Goal: Task Accomplishment & Management: Manage account settings

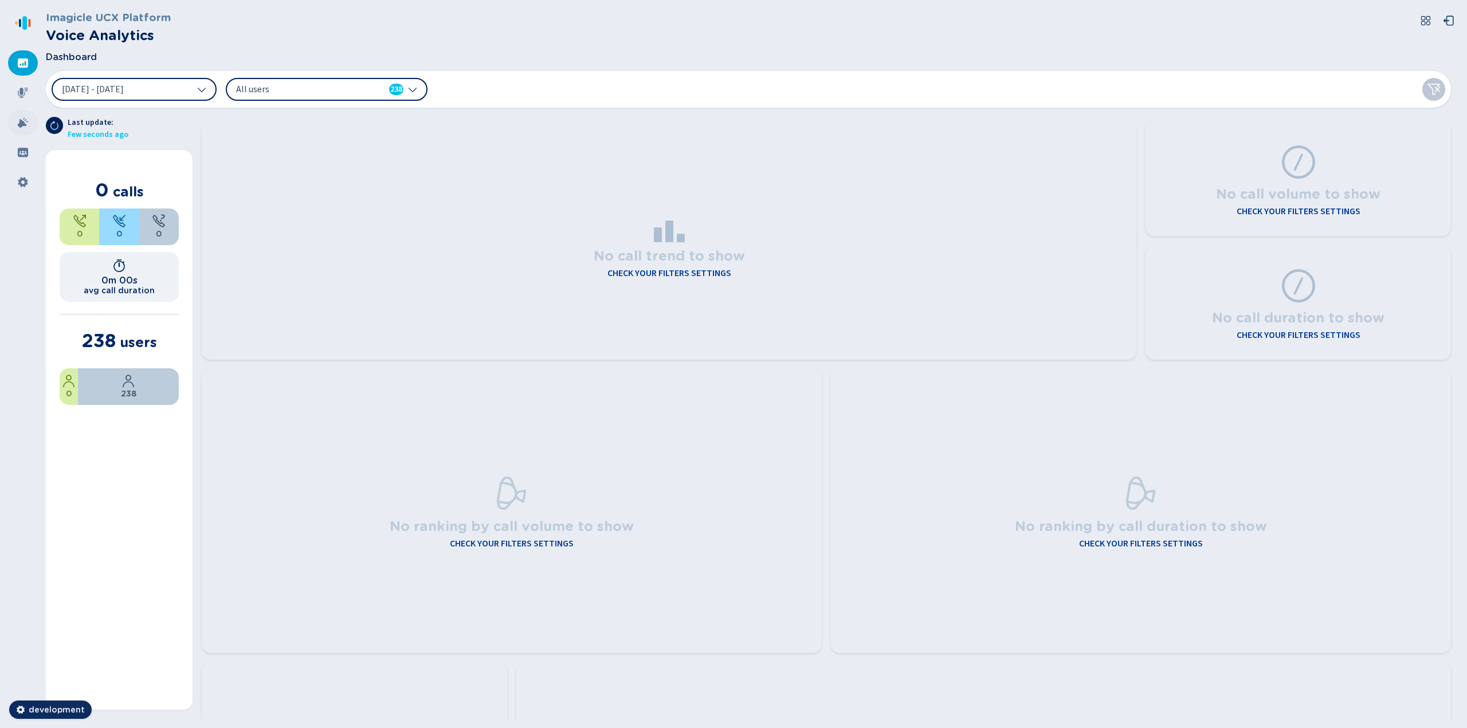
click at [19, 123] on icon at bounding box center [23, 122] width 10 height 10
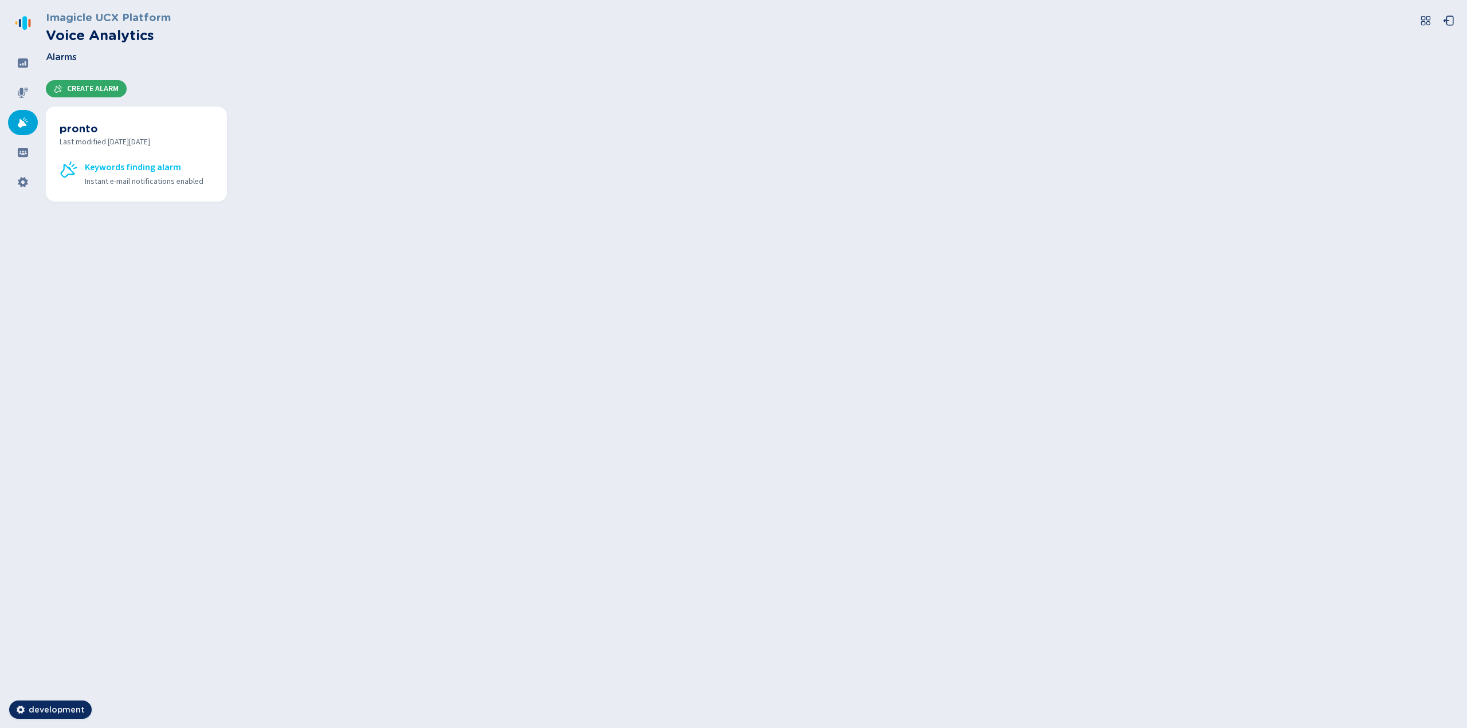
click at [103, 88] on span "Create Alarm" at bounding box center [93, 88] width 52 height 9
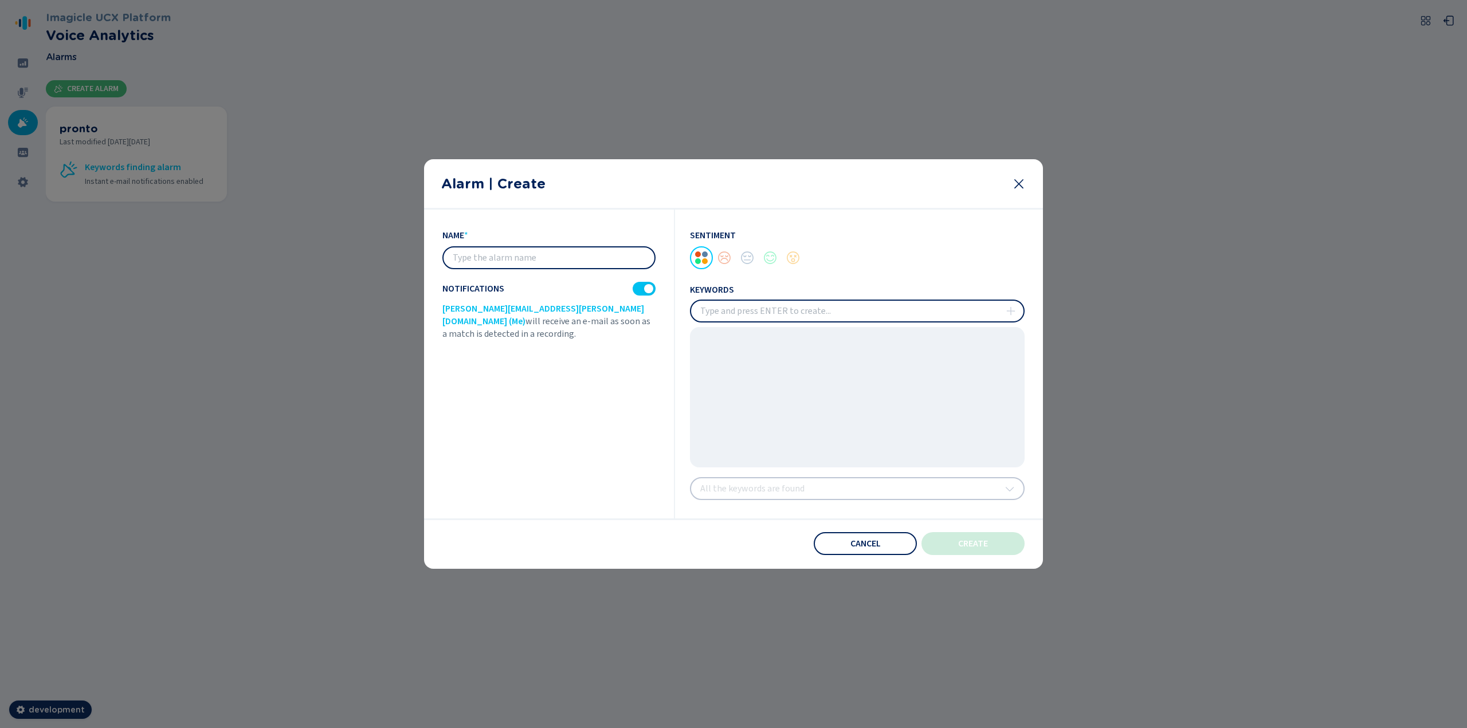
click at [509, 252] on input "text" at bounding box center [548, 258] width 211 height 21
type input "per l'audit"
click at [647, 292] on div at bounding box center [648, 288] width 9 height 9
click at [768, 262] on div at bounding box center [770, 257] width 23 height 23
click at [755, 305] on input "insert" at bounding box center [857, 311] width 332 height 21
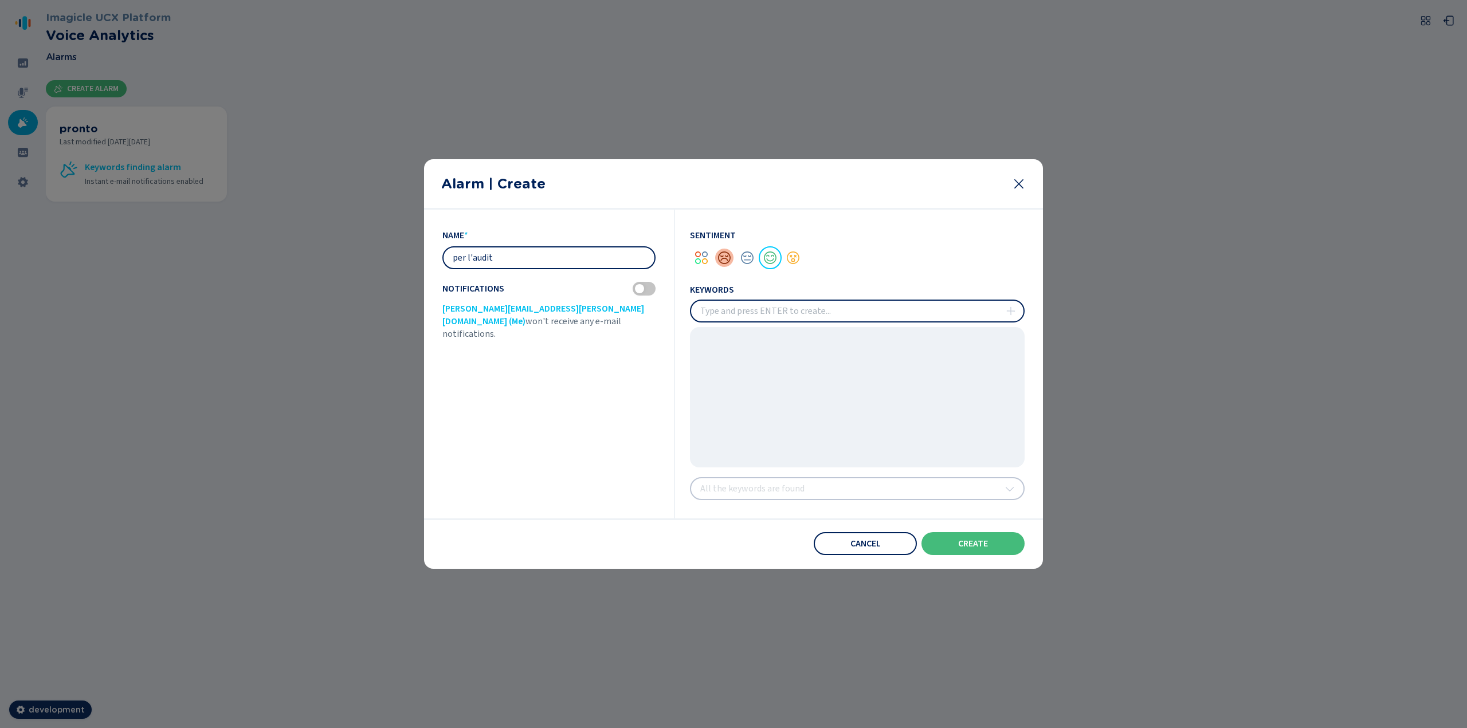
click at [724, 258] on div at bounding box center [724, 257] width 23 height 23
click at [740, 303] on input "insert" at bounding box center [857, 311] width 332 height 21
type input "quest-0'"
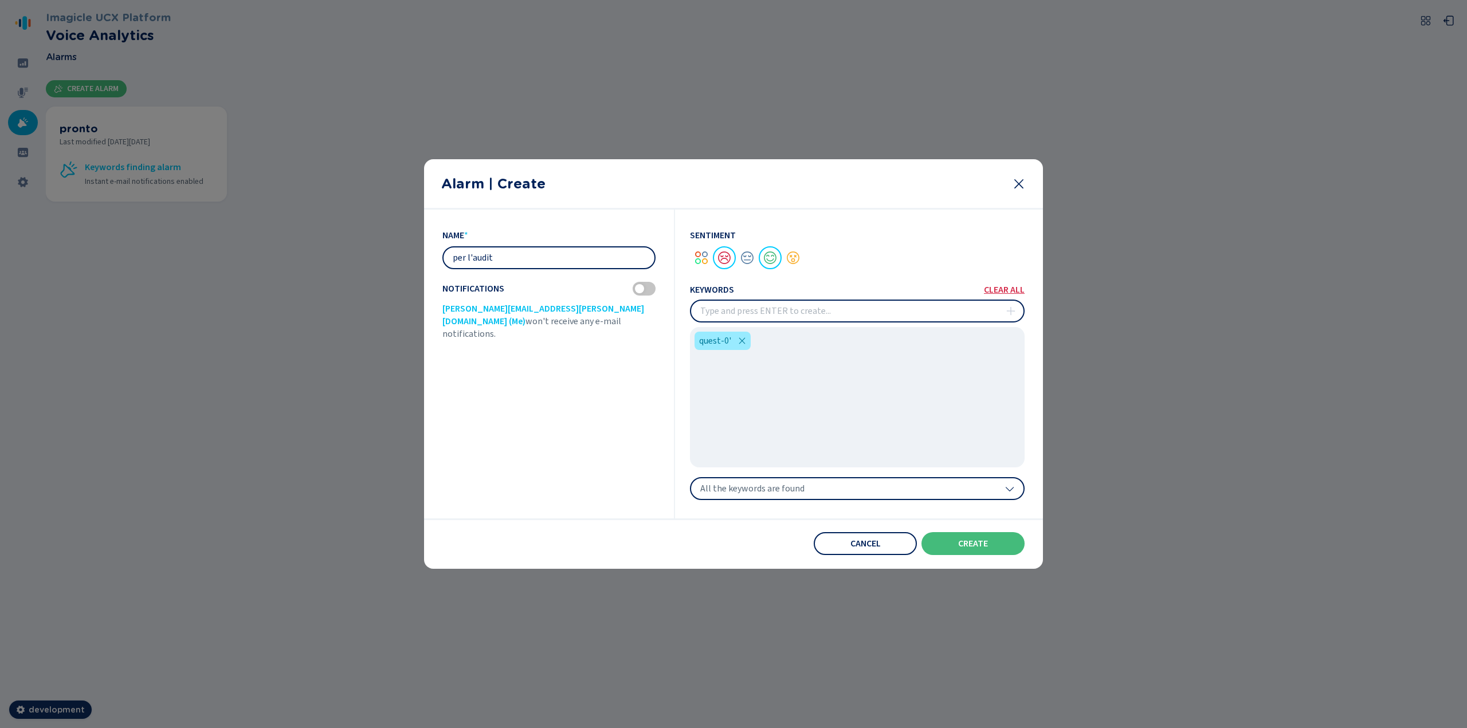
click at [774, 488] on span "All the keywords are found" at bounding box center [752, 488] width 104 height 11
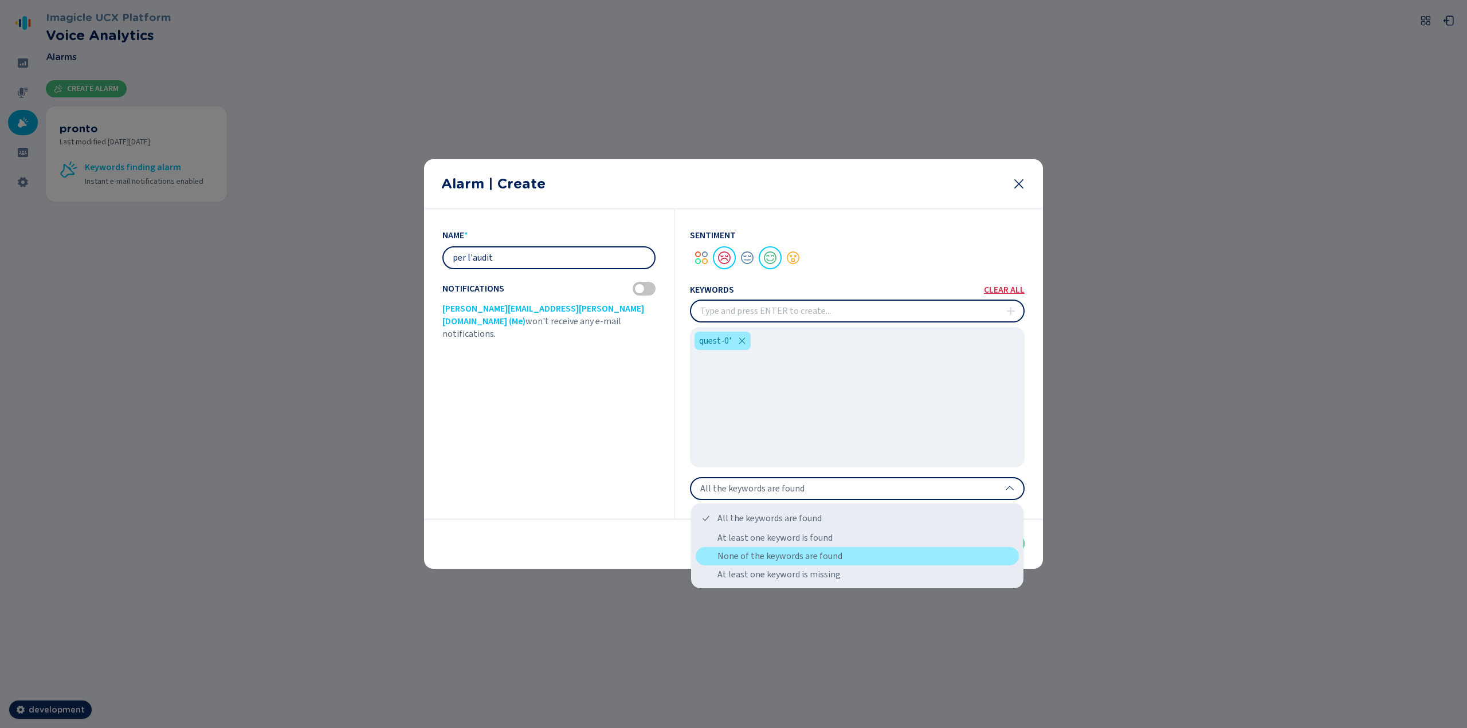
click at [772, 555] on div "None of the keywords are found" at bounding box center [857, 556] width 323 height 18
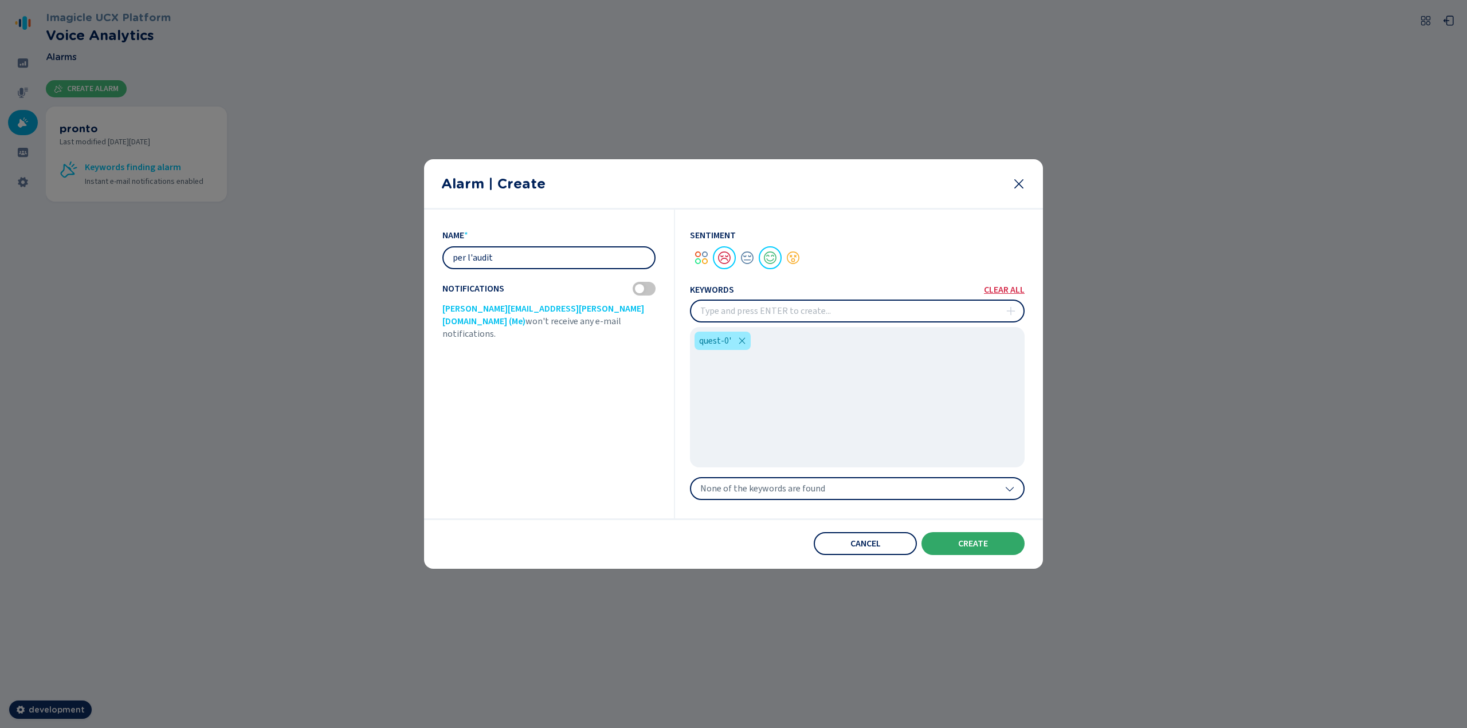
click at [948, 547] on button "create" at bounding box center [972, 543] width 103 height 23
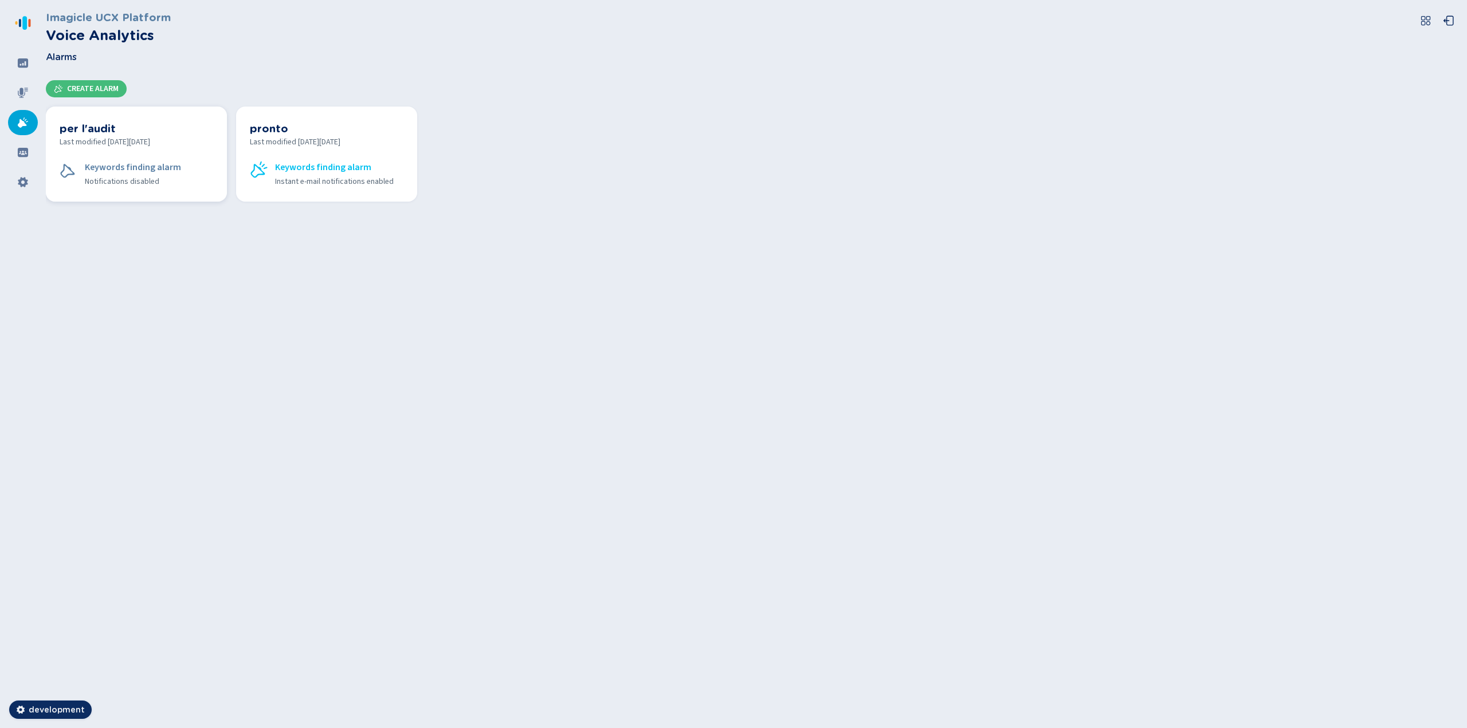
click at [119, 153] on div "per l'audit Last modified [DATE][DATE] Keywords finding alarm Notifications dis…" at bounding box center [137, 154] width 154 height 68
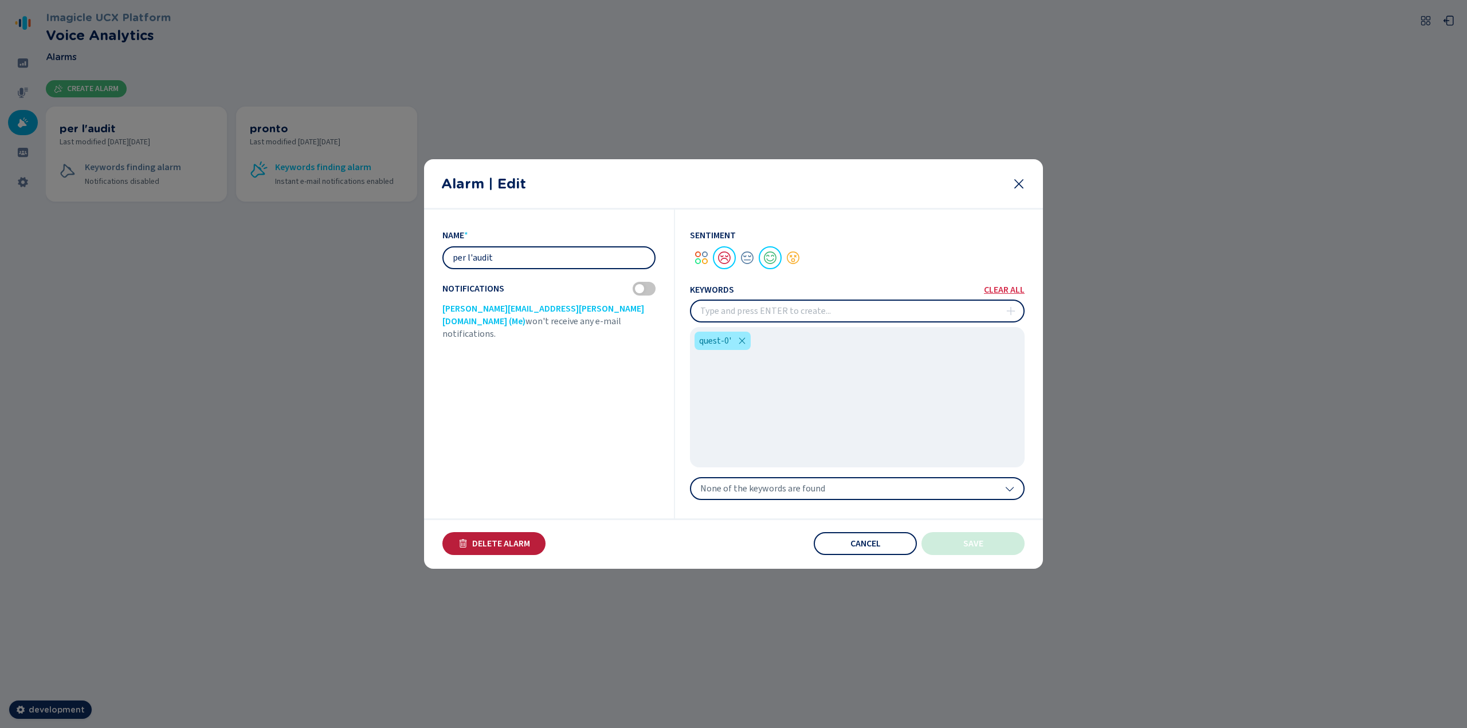
click at [530, 542] on span "Delete Alarm" at bounding box center [501, 543] width 58 height 9
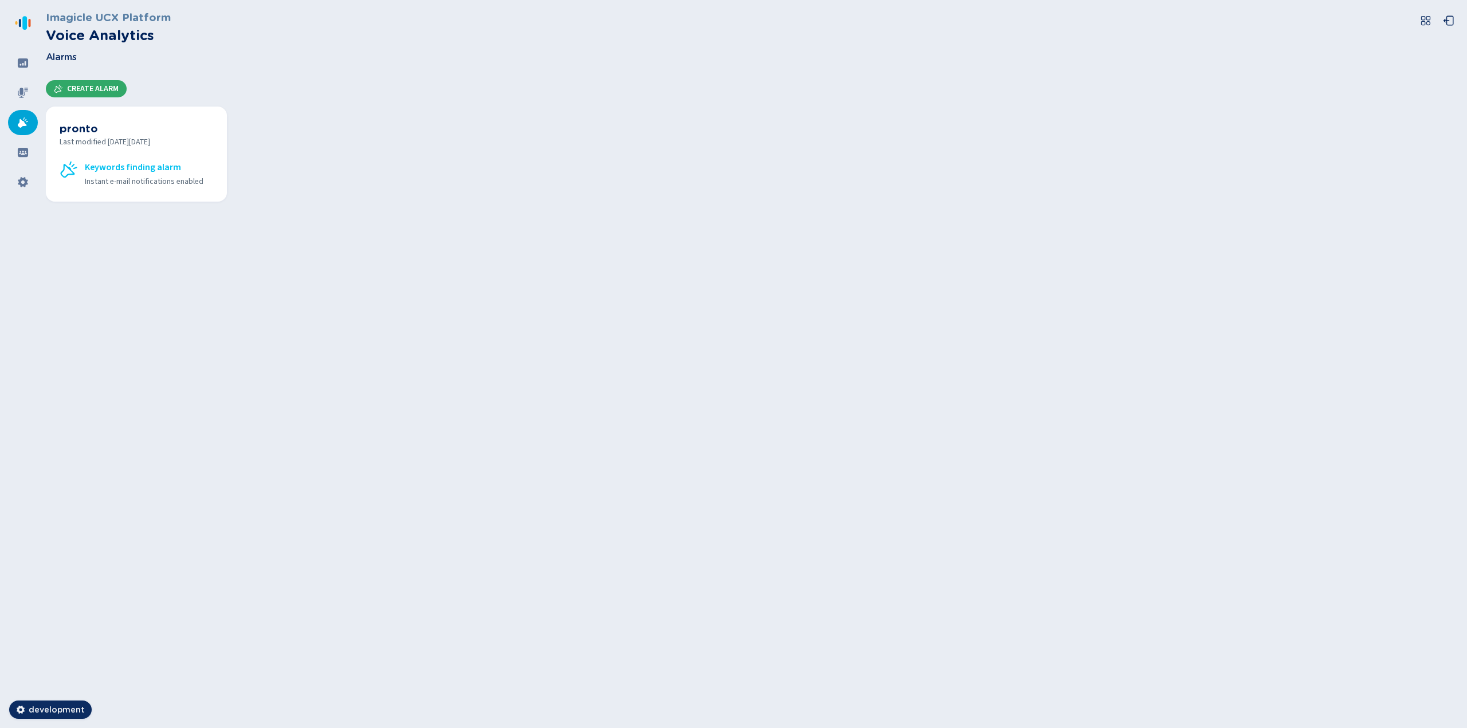
click at [85, 91] on span "Create Alarm" at bounding box center [93, 88] width 52 height 9
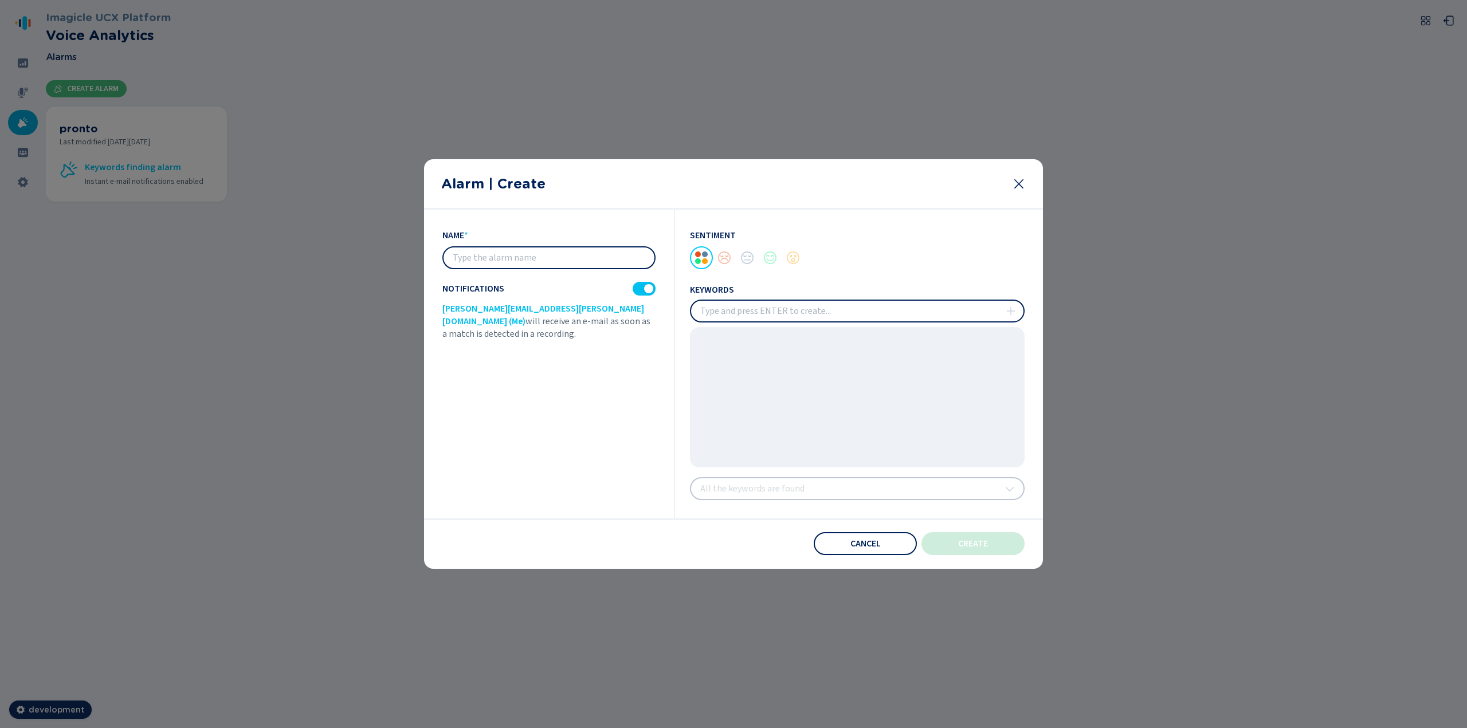
click at [492, 275] on div "name * Notifications [PERSON_NAME][EMAIL_ADDRESS][PERSON_NAME][DOMAIN_NAME] (Me…" at bounding box center [558, 364] width 233 height 309
click at [493, 257] on input "text" at bounding box center [548, 258] width 211 height 21
type input "audit"
click at [792, 260] on div at bounding box center [793, 257] width 23 height 23
click at [775, 258] on div at bounding box center [770, 257] width 23 height 23
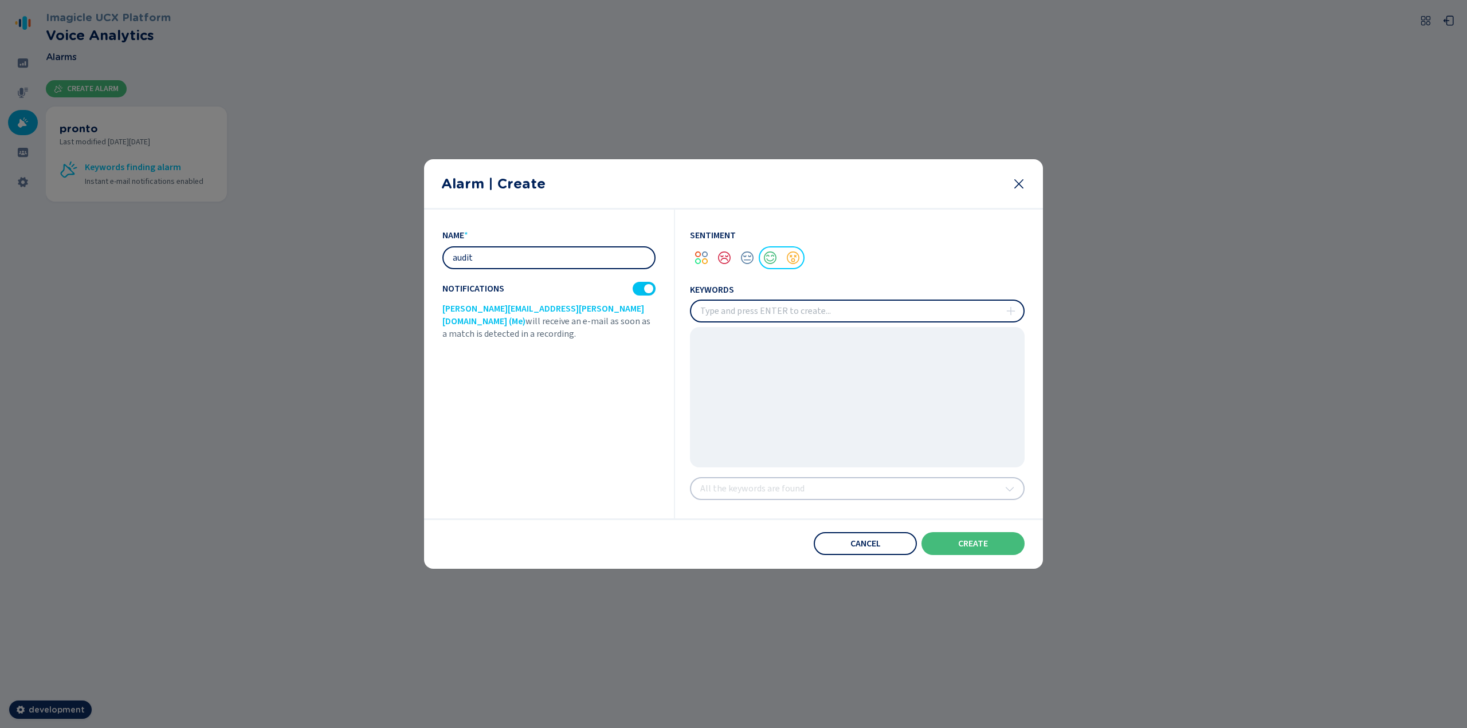
click at [770, 308] on input "insert" at bounding box center [857, 311] width 332 height 21
type input "aaa"
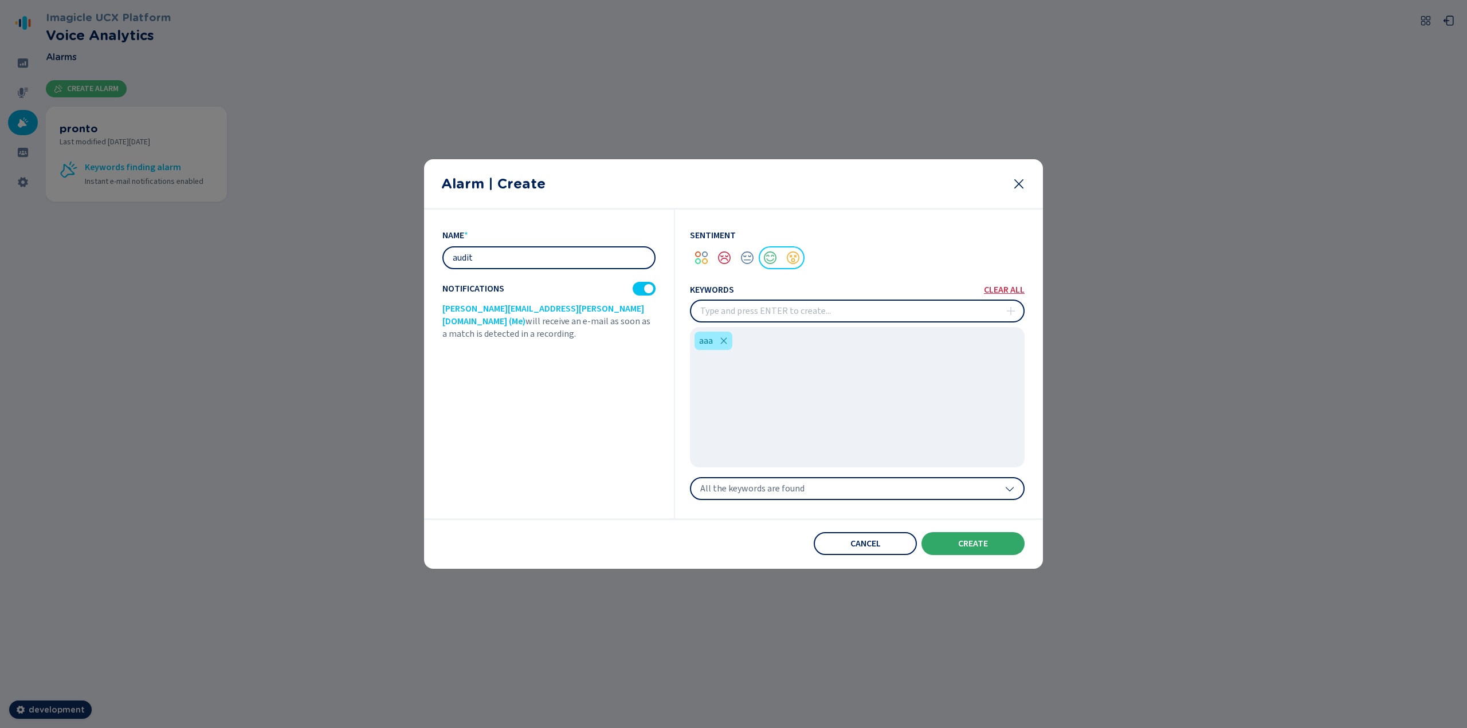
click at [952, 540] on button "create" at bounding box center [972, 543] width 103 height 23
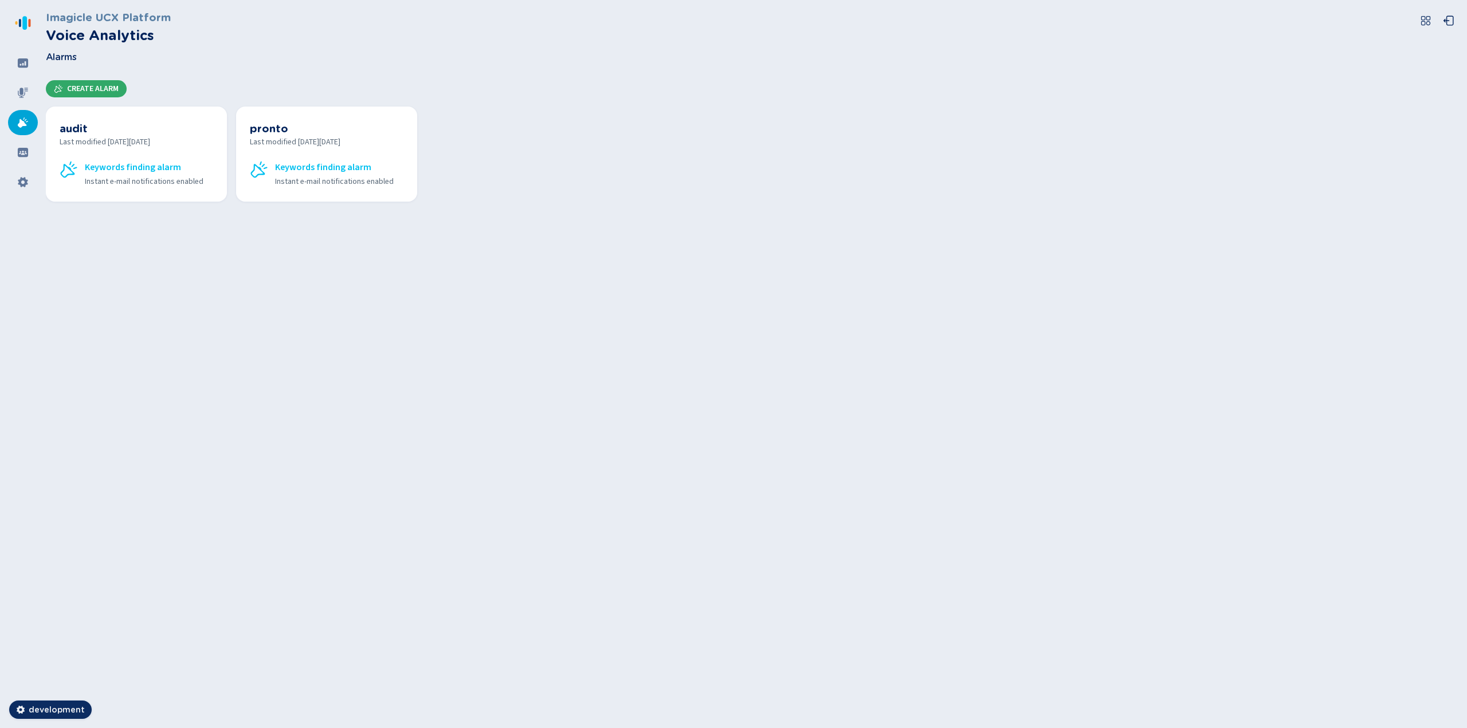
click at [81, 87] on span "Create Alarm" at bounding box center [93, 88] width 52 height 9
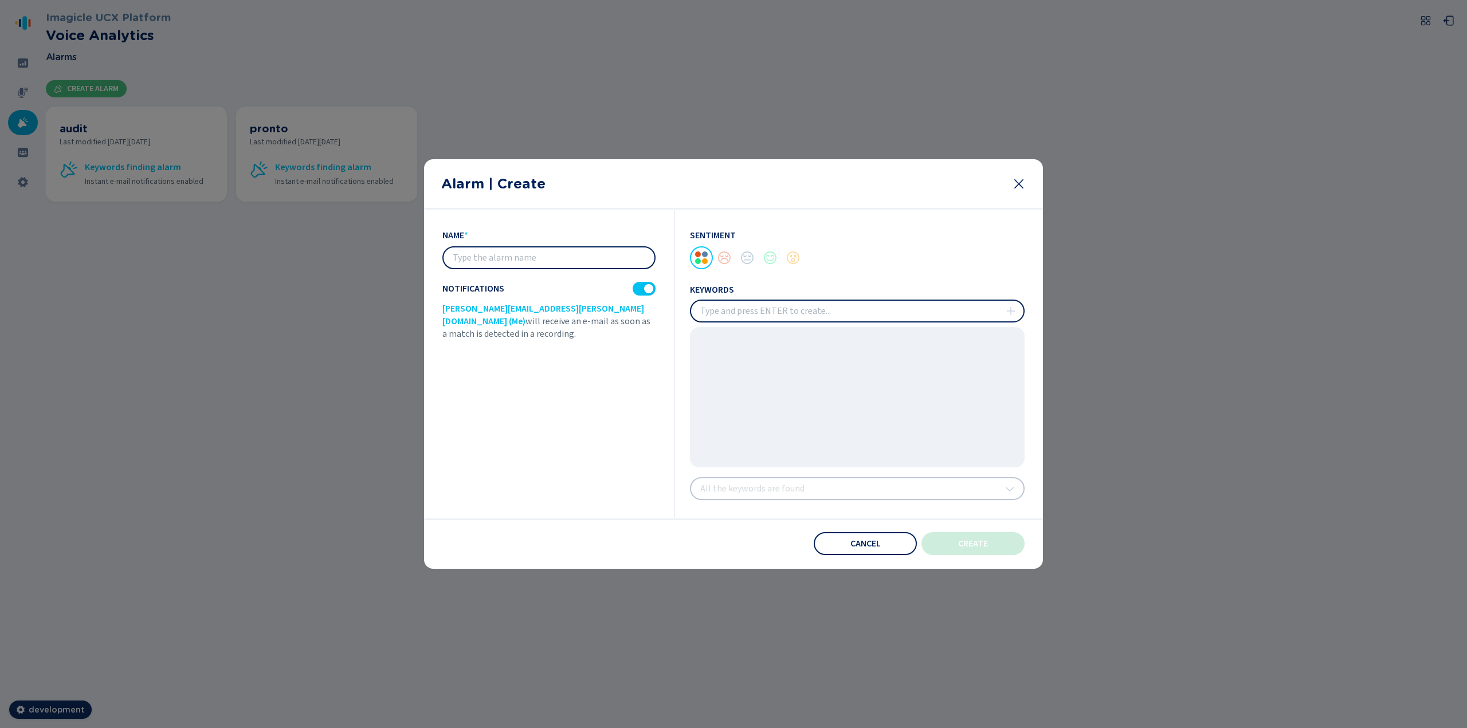
click at [545, 256] on input "text" at bounding box center [548, 258] width 211 height 21
type input "audit 2"
click at [741, 316] on input "insert" at bounding box center [857, 311] width 332 height 21
type input "aaa"
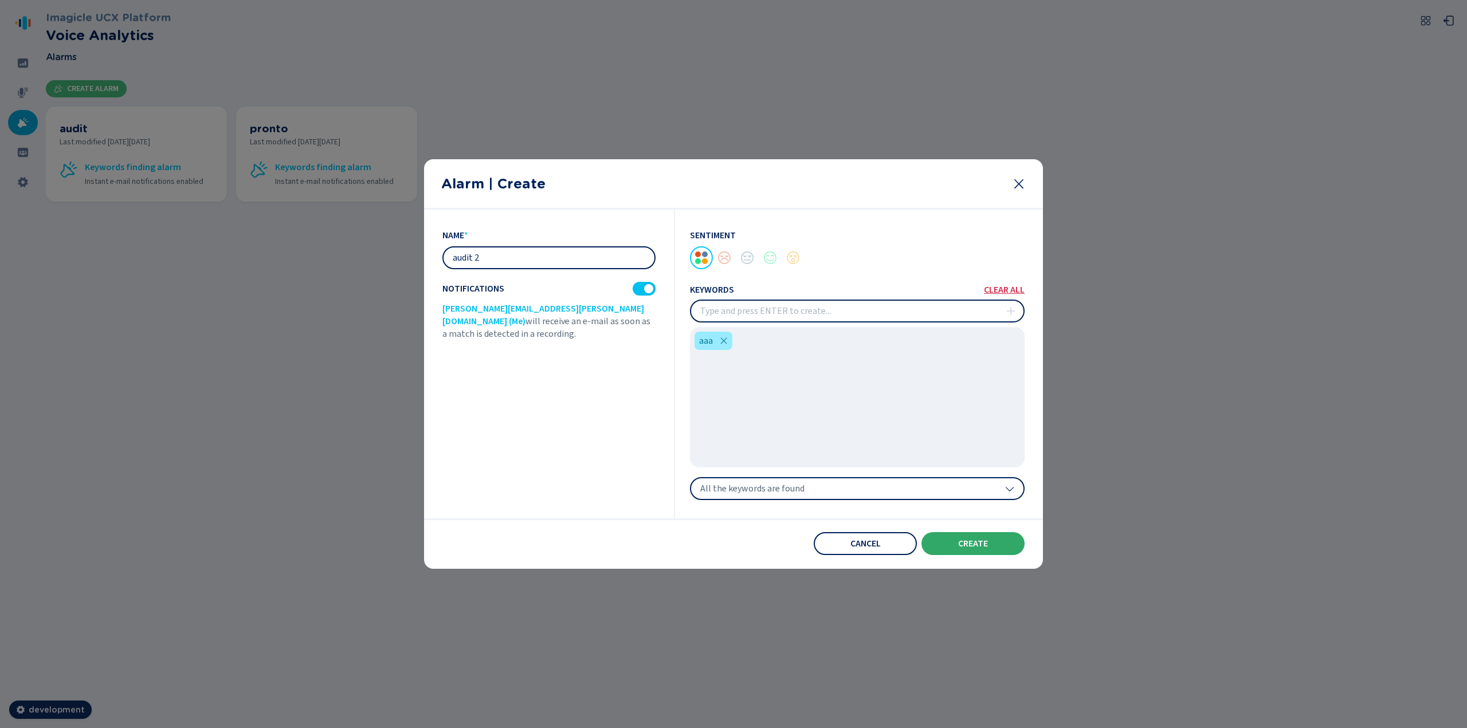
click at [967, 549] on button "create" at bounding box center [972, 543] width 103 height 23
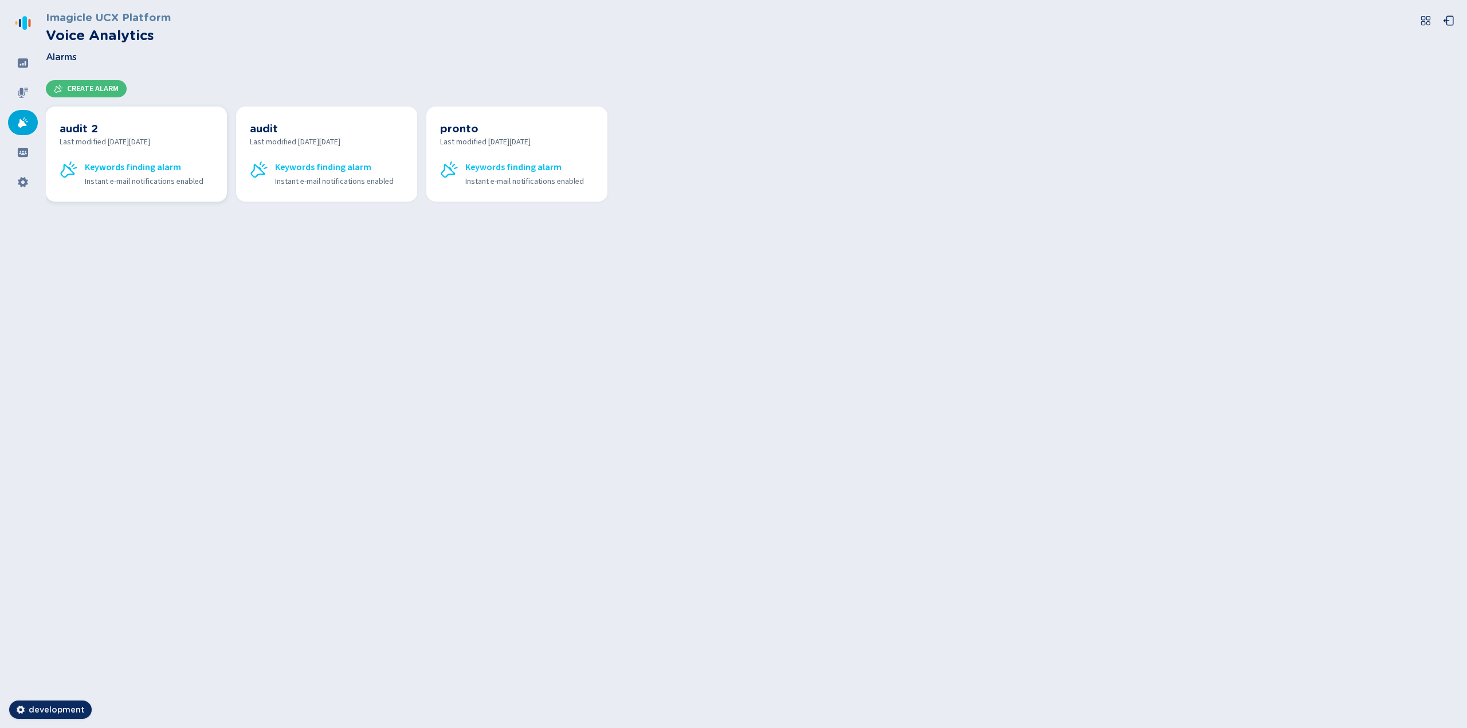
click at [94, 131] on h3 "audit 2" at bounding box center [137, 128] width 154 height 16
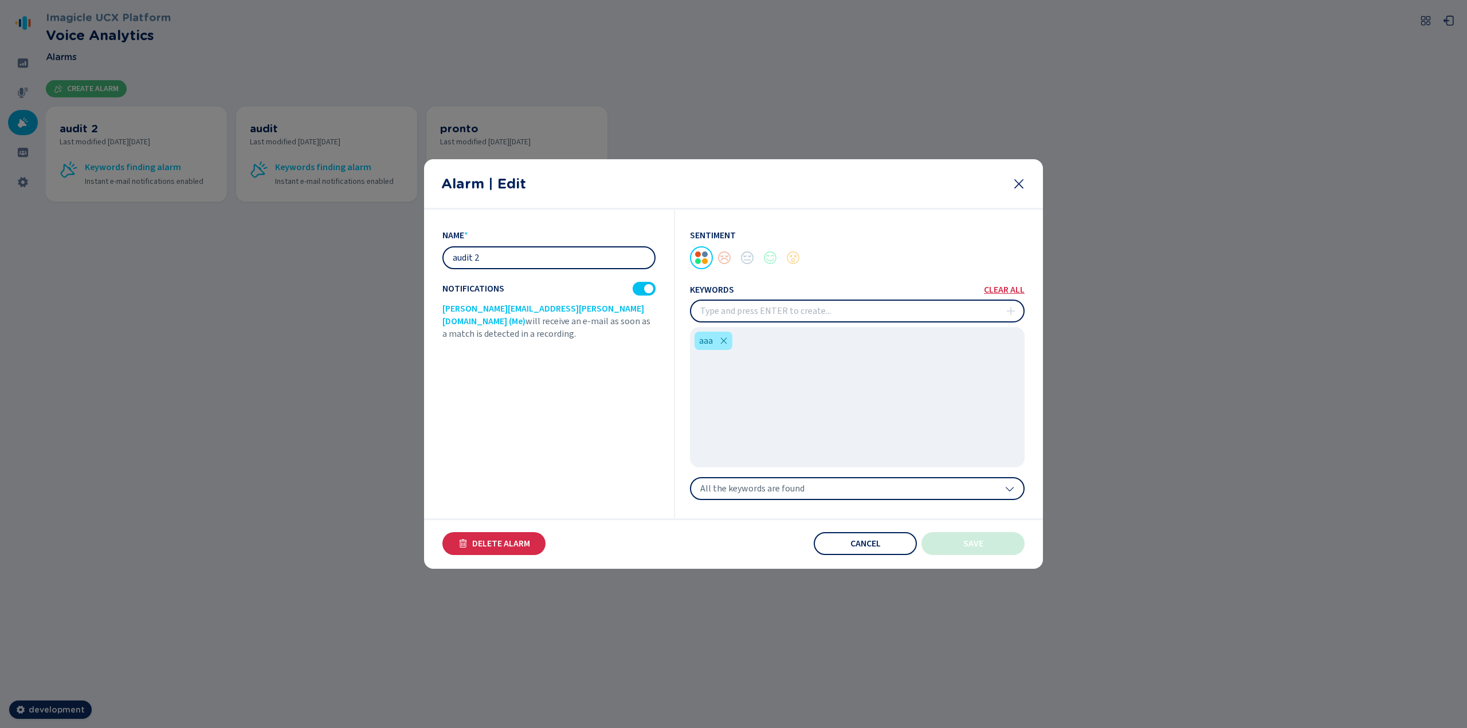
click at [885, 550] on button "Cancel" at bounding box center [865, 543] width 103 height 23
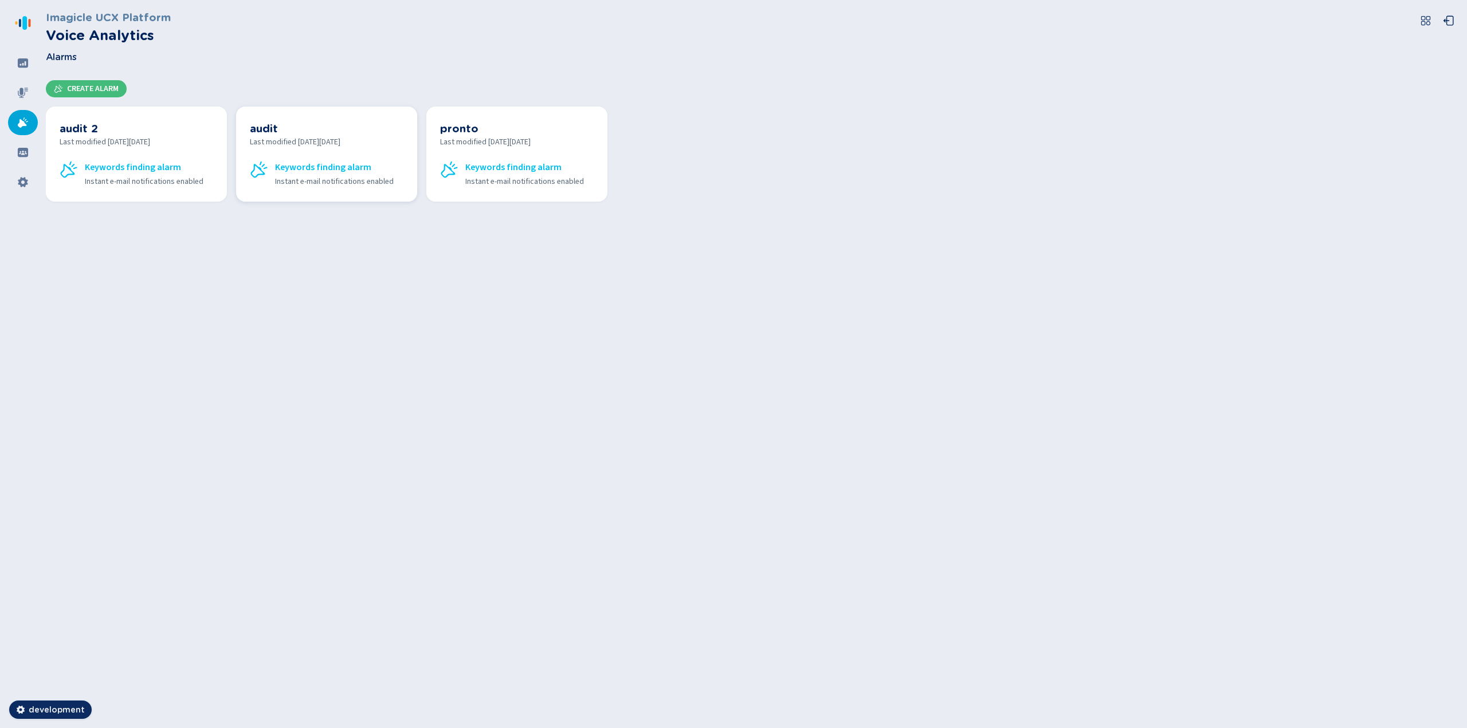
click at [311, 142] on span "Last modified [DATE][DATE]" at bounding box center [327, 142] width 154 height 12
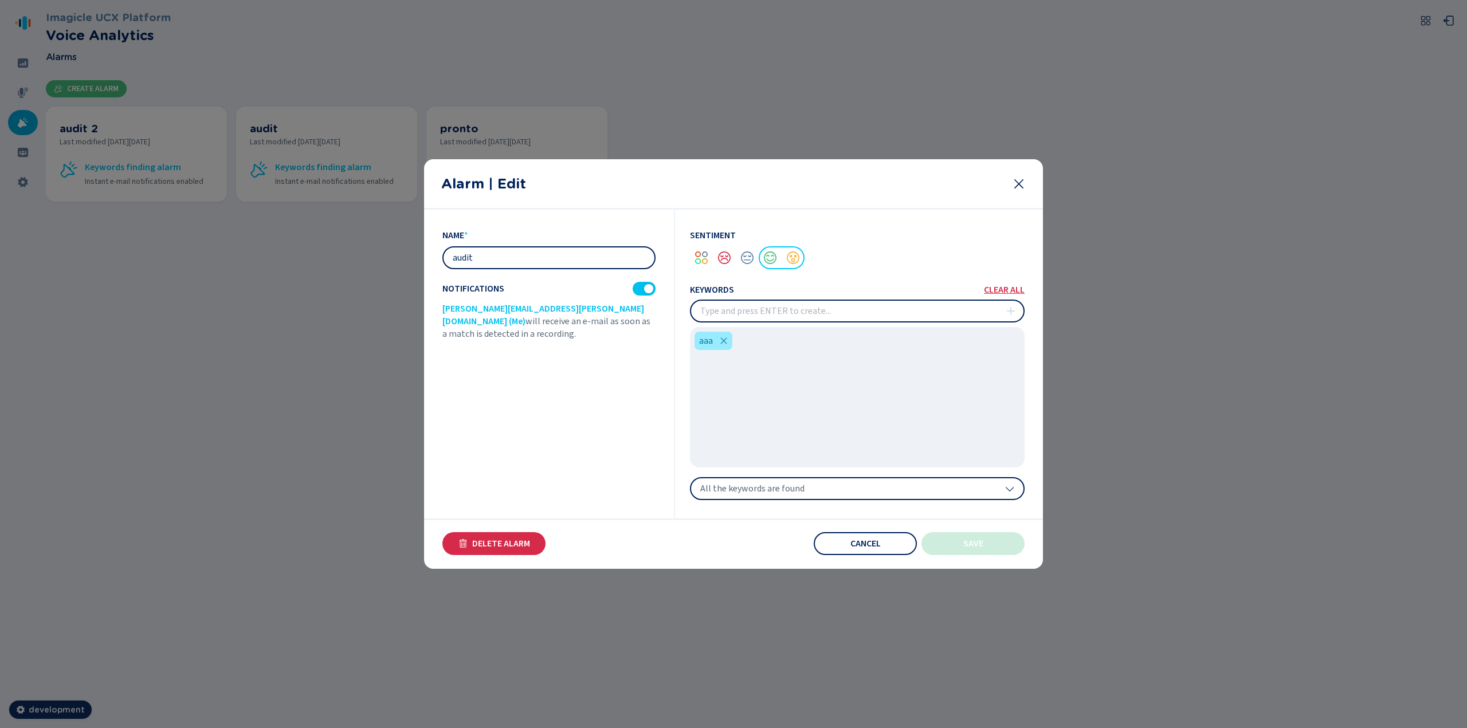
click at [504, 259] on input "audit" at bounding box center [548, 258] width 211 height 21
type input "audit 1"
click at [980, 545] on span "Save" at bounding box center [973, 543] width 20 height 9
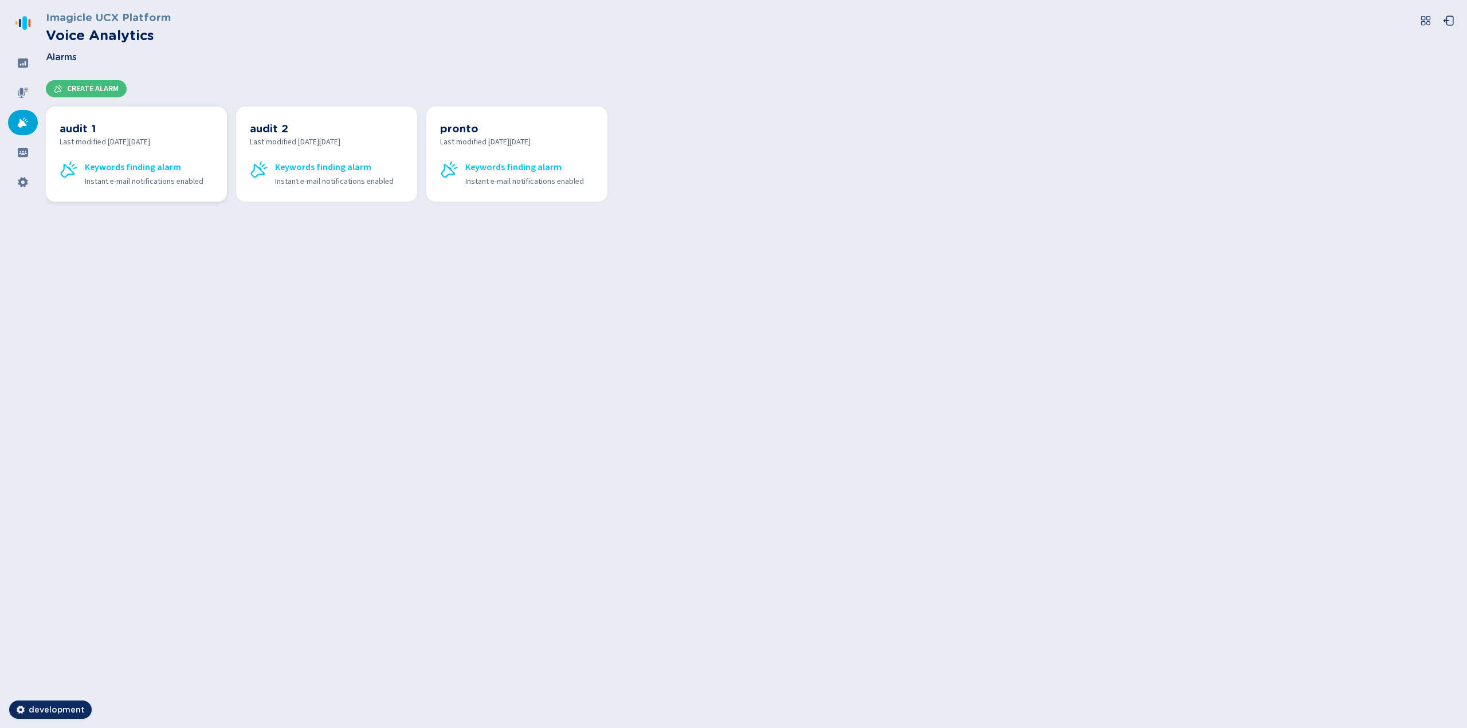
click at [96, 132] on h3 "audit 1" at bounding box center [137, 128] width 154 height 16
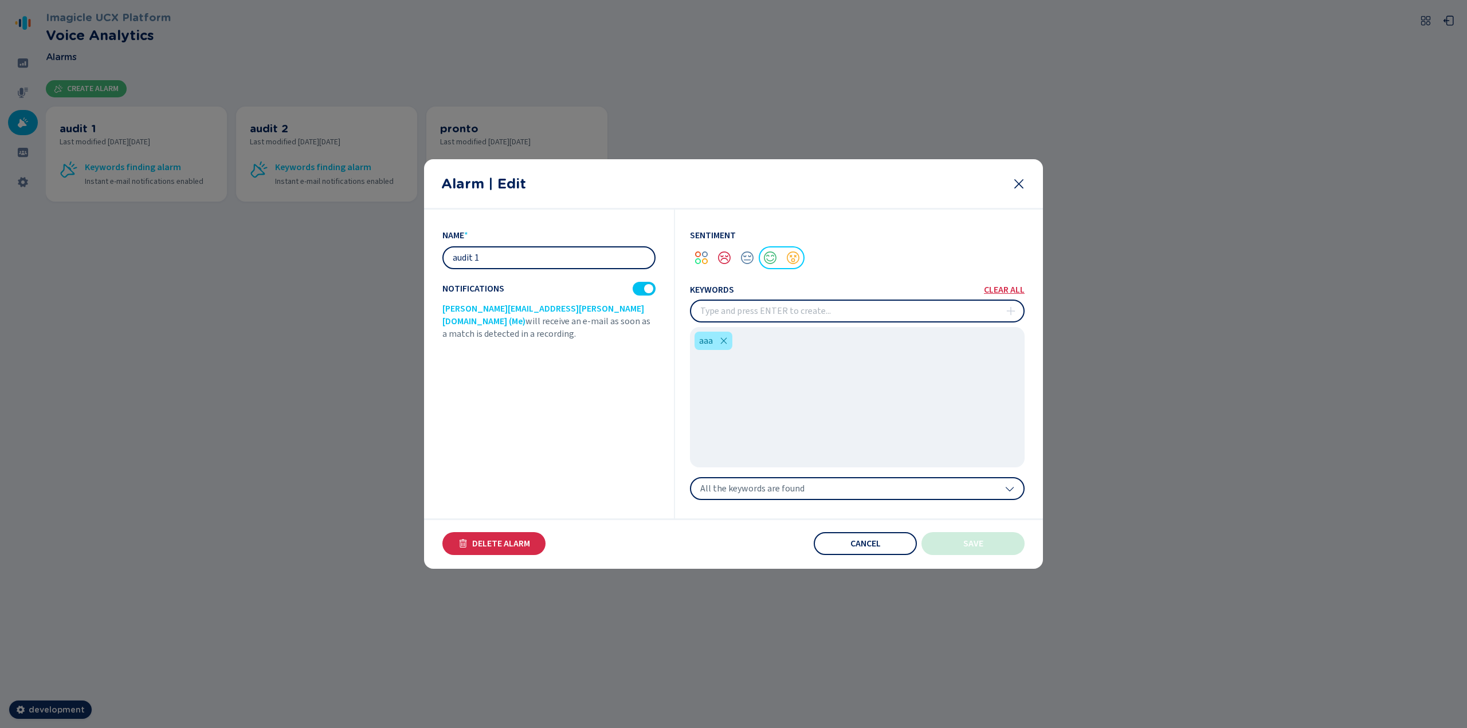
click at [777, 312] on input "insert" at bounding box center [857, 311] width 332 height 21
type input "a''"
click at [854, 547] on span "Cancel" at bounding box center [865, 543] width 30 height 9
